Goal: Navigation & Orientation: Find specific page/section

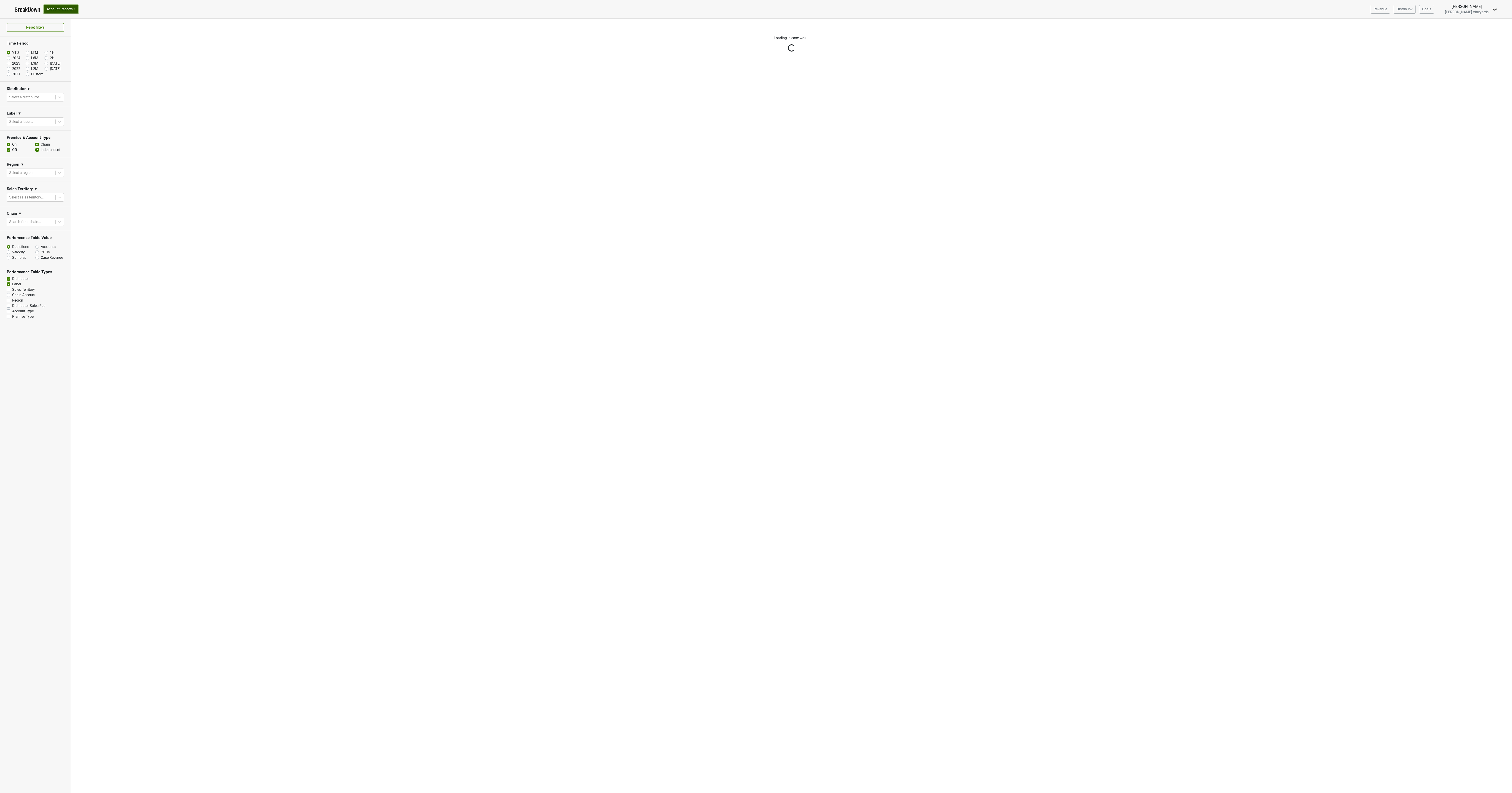
click at [54, 9] on button "Account Reports" at bounding box center [60, 9] width 35 height 9
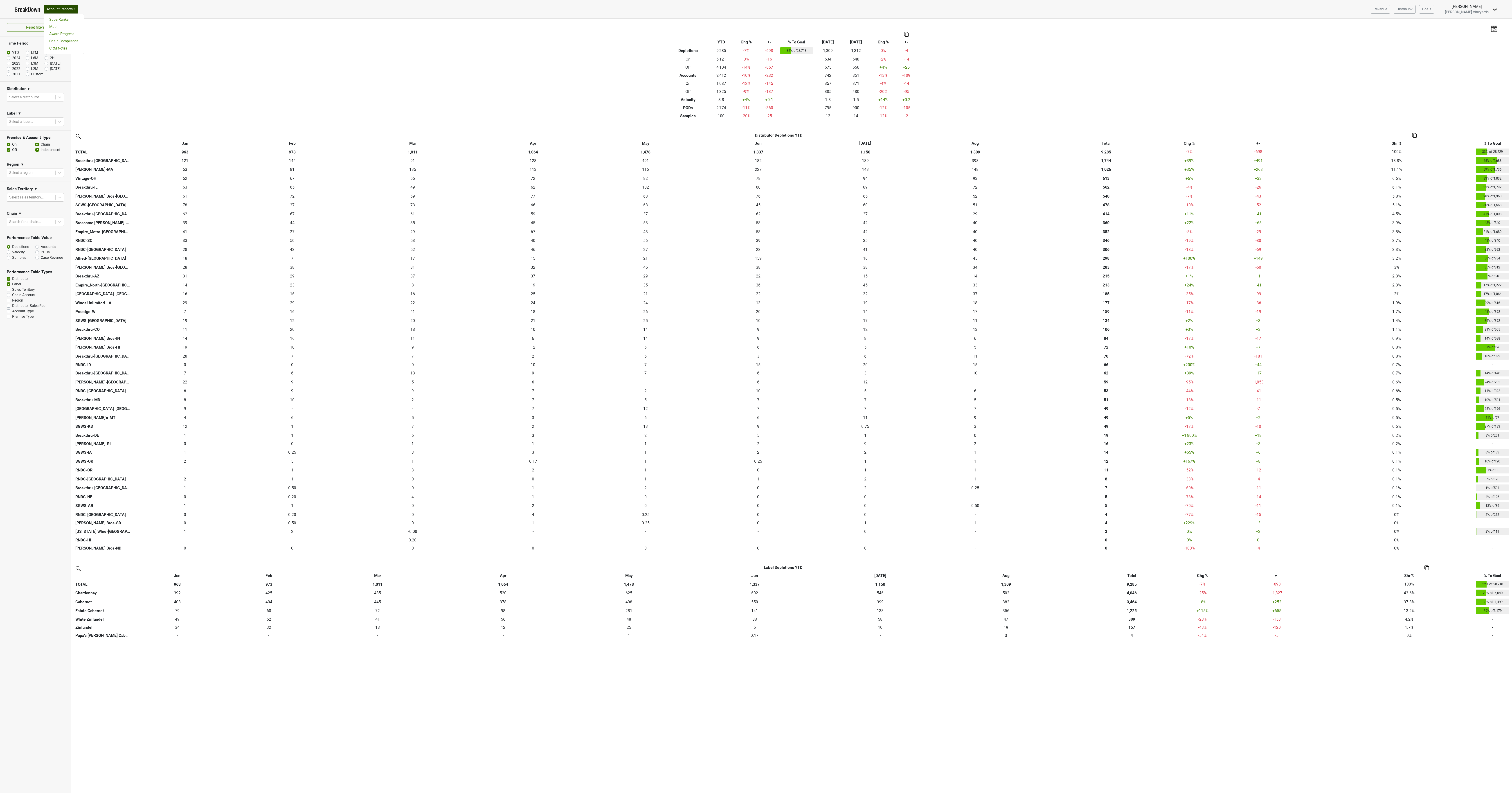
click at [20, 6] on link "BreakDown" at bounding box center [28, 9] width 26 height 9
click at [49, 8] on button "Account Reports" at bounding box center [60, 9] width 35 height 9
click at [19, 11] on link "BreakDown" at bounding box center [28, 9] width 26 height 9
click at [1491, 30] on img at bounding box center [1494, 28] width 7 height 6
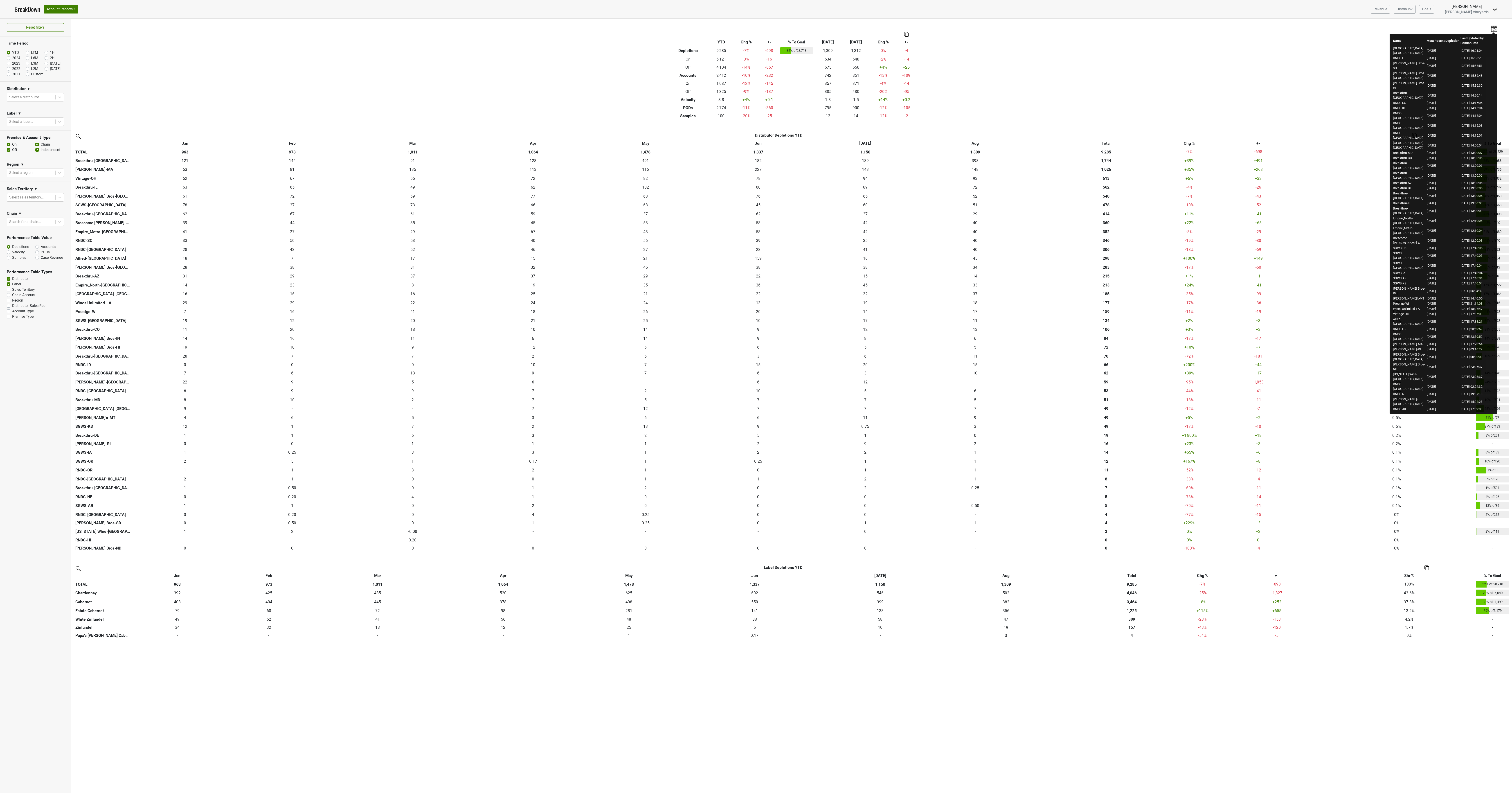
click at [1313, 728] on div "Filters Breakdown Type YTD Chg % +- % To Goal Aug ‘[DATE] Chg % +- Depletions 9…" at bounding box center [791, 406] width 1441 height 774
